Goal: Navigation & Orientation: Find specific page/section

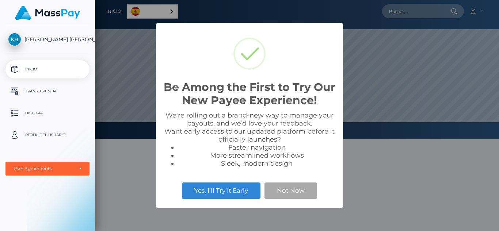
scroll to position [139, 404]
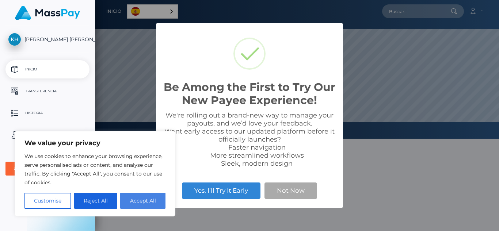
click at [158, 203] on button "Accept All" at bounding box center [142, 201] width 45 height 16
checkbox input "true"
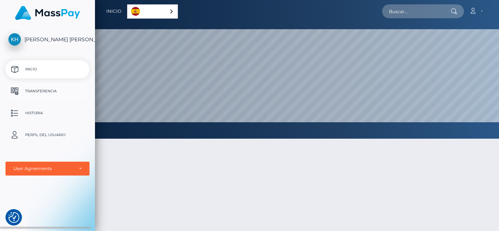
click at [47, 93] on p "Transferencia" at bounding box center [47, 91] width 78 height 11
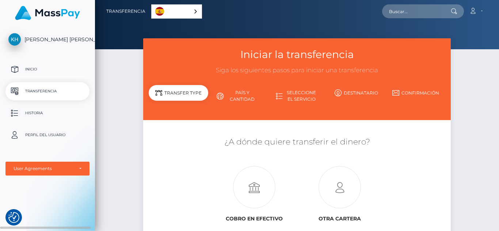
click at [34, 72] on p "Inicio" at bounding box center [47, 69] width 78 height 11
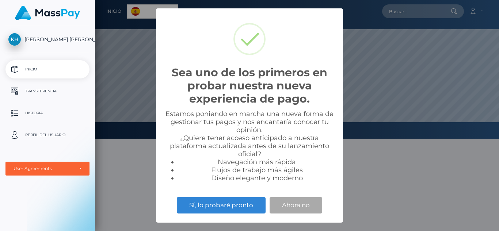
scroll to position [139, 404]
click at [304, 207] on button "Ahora no" at bounding box center [295, 205] width 53 height 16
